Goal: Task Accomplishment & Management: Manage account settings

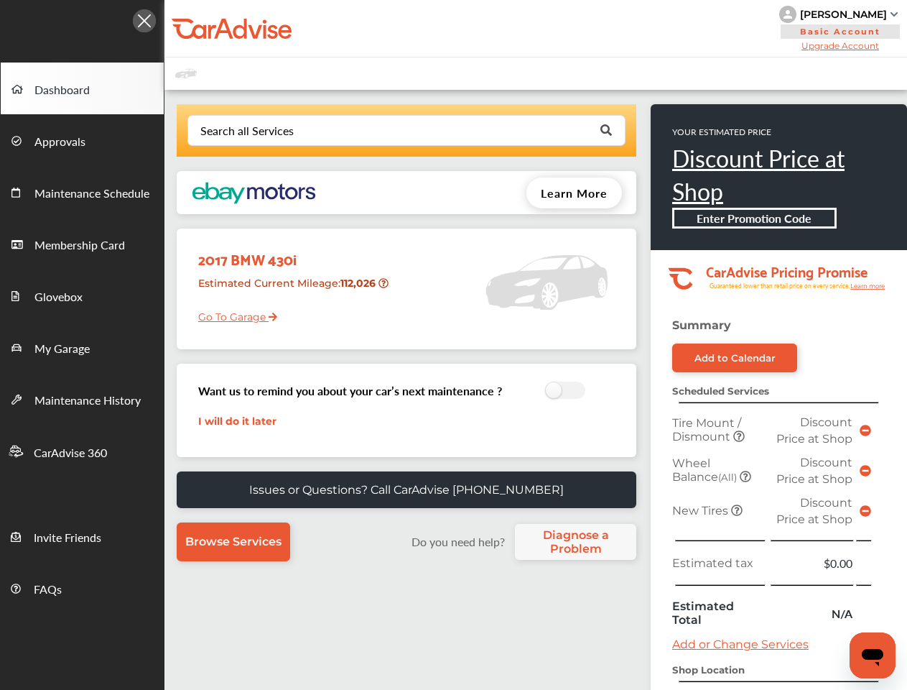
click at [453, 345] on div "2017 BMW 430i Estimated Current Mileage : 112,026 Go To Garage" at bounding box center [407, 288] width 460 height 121
click at [82, 17] on div at bounding box center [82, 17] width 165 height 34
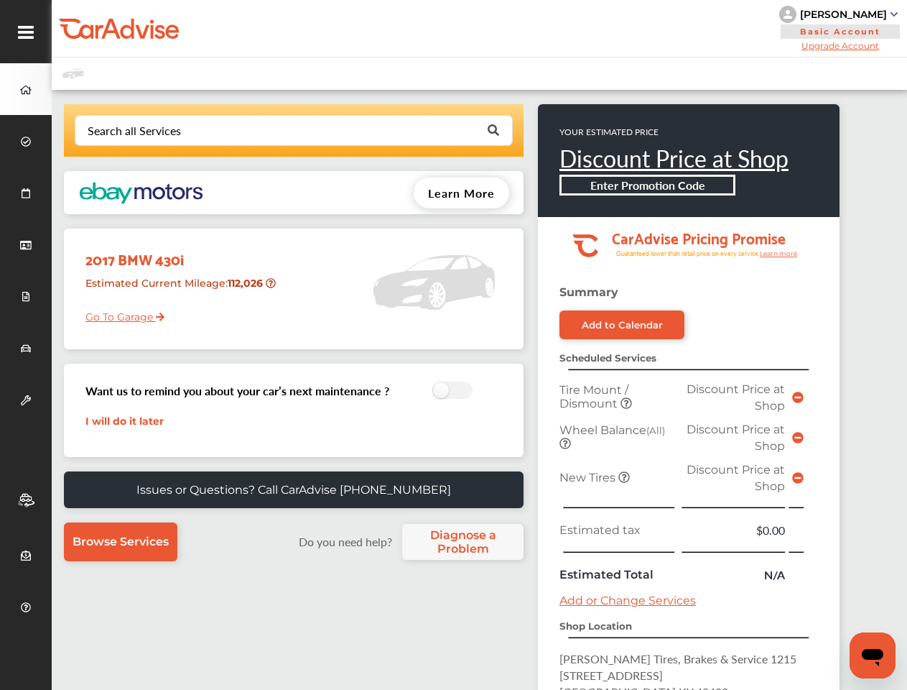
click at [534, 29] on div "[PERSON_NAME] Basic Account Upgrade Account My Account Membership Card Sign Out" at bounding box center [480, 28] width 856 height 57
click at [841, 14] on div "[PERSON_NAME]" at bounding box center [843, 14] width 87 height 13
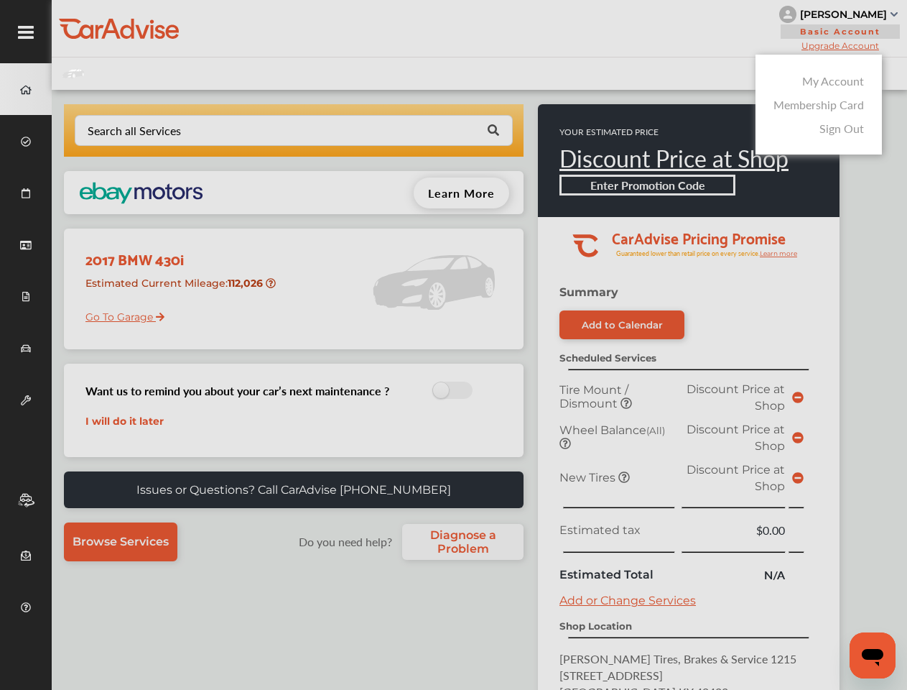
click at [841, 45] on div at bounding box center [453, 381] width 907 height 762
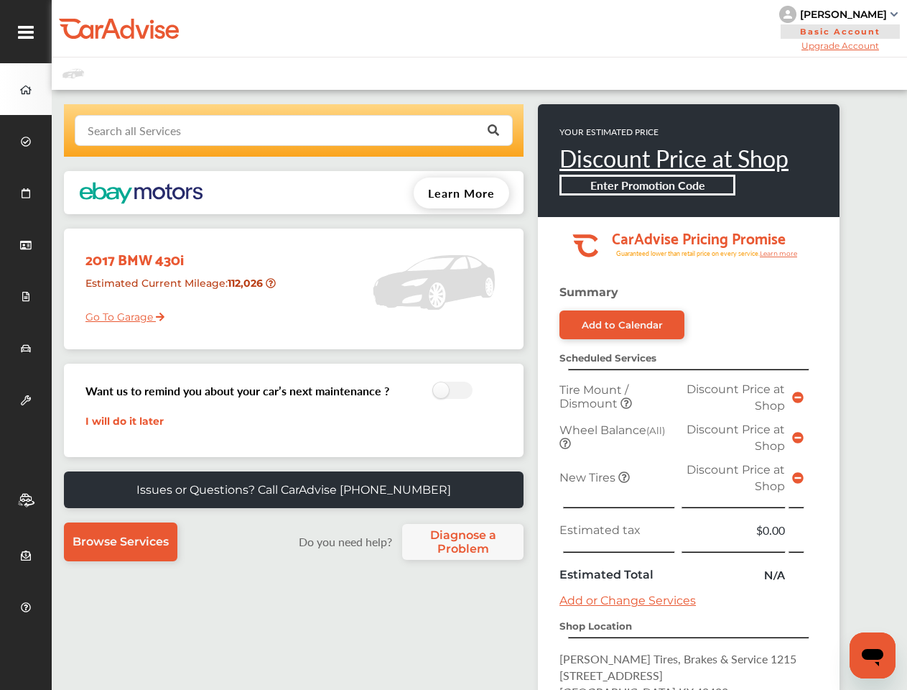
click at [406, 130] on input "text" at bounding box center [290, 130] width 429 height 28
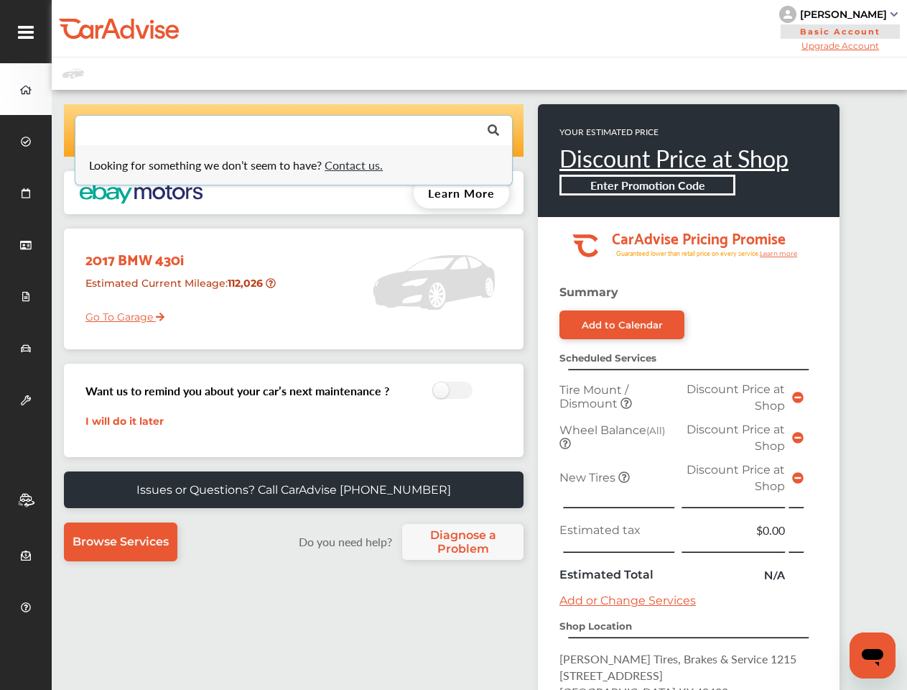
click at [605, 130] on p "YOUR ESTIMATED PRICE" at bounding box center [674, 132] width 229 height 12
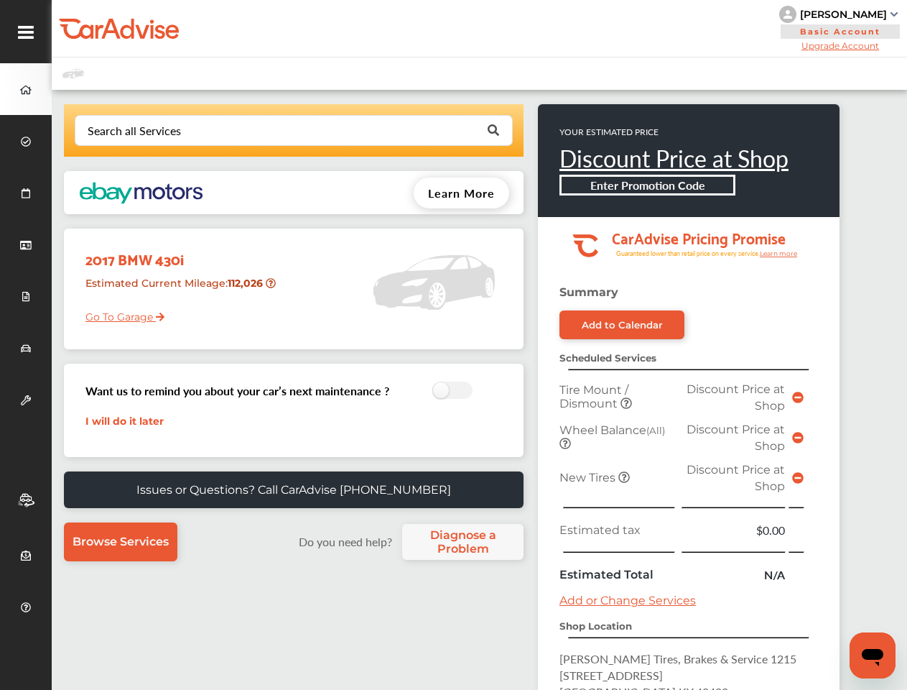
click at [574, 193] on div "Enter Promotion Code" at bounding box center [648, 185] width 176 height 21
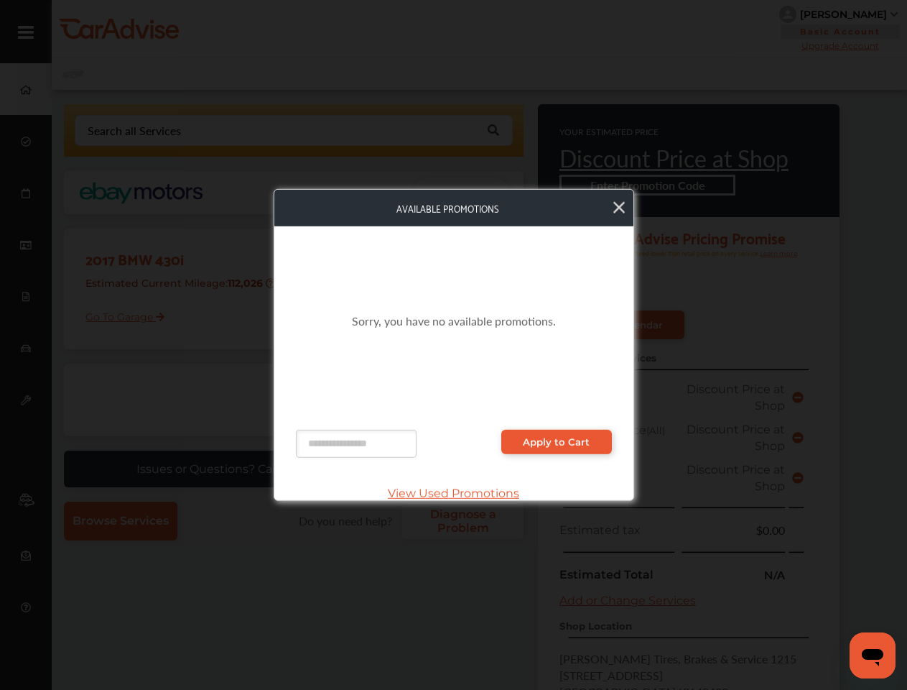
click at [385, 283] on div "Sorry, you have no available promotions." at bounding box center [454, 321] width 316 height 160
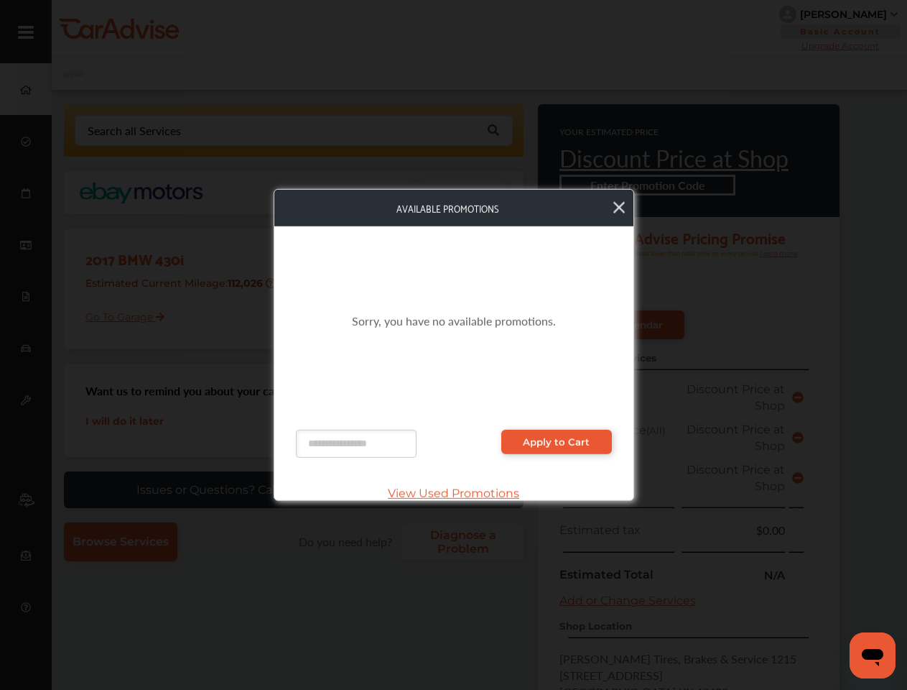
click at [561, 391] on div "Sorry, you have no available promotions." at bounding box center [454, 321] width 316 height 160
